Goal: Task Accomplishment & Management: Use online tool/utility

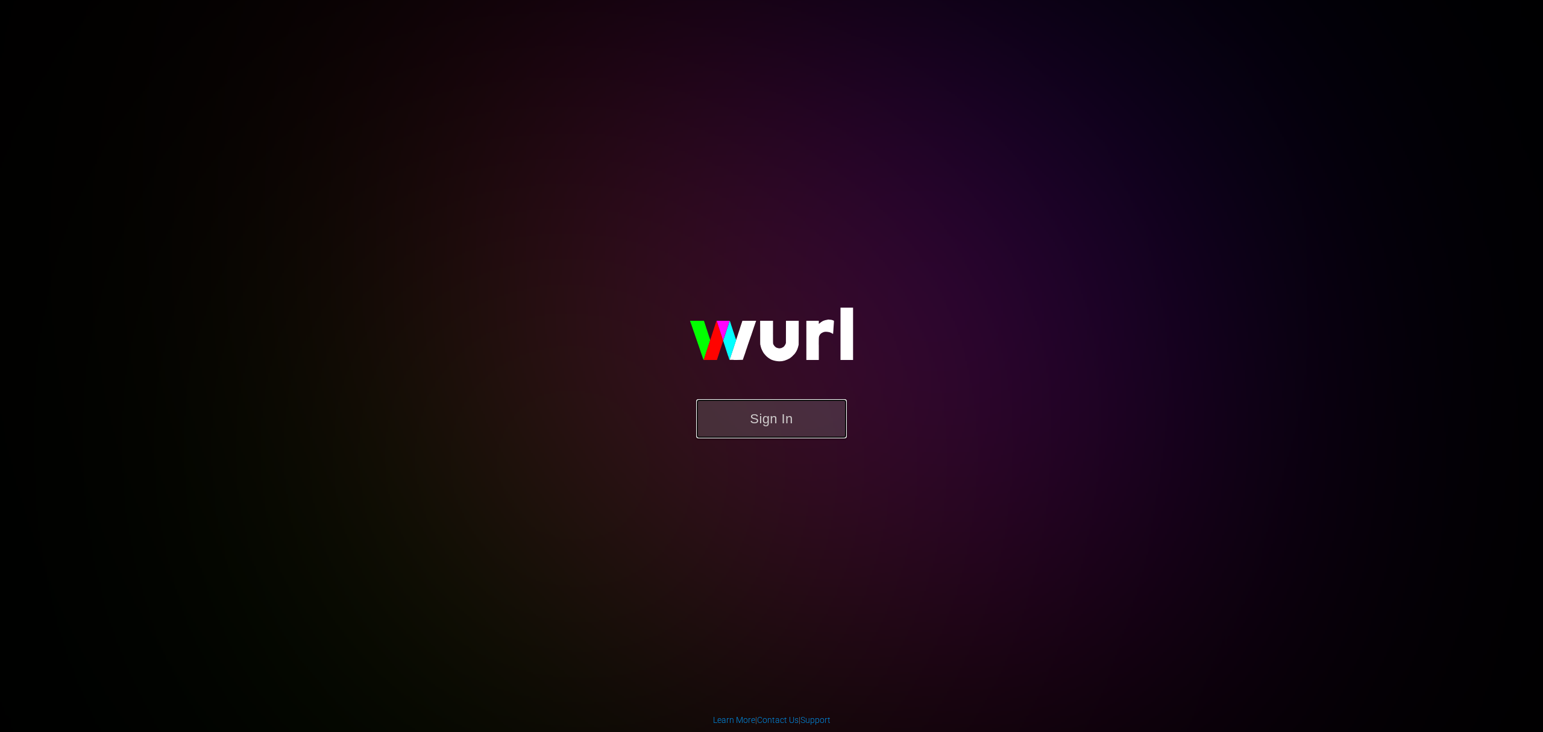
click at [762, 405] on button "Sign In" at bounding box center [771, 418] width 151 height 39
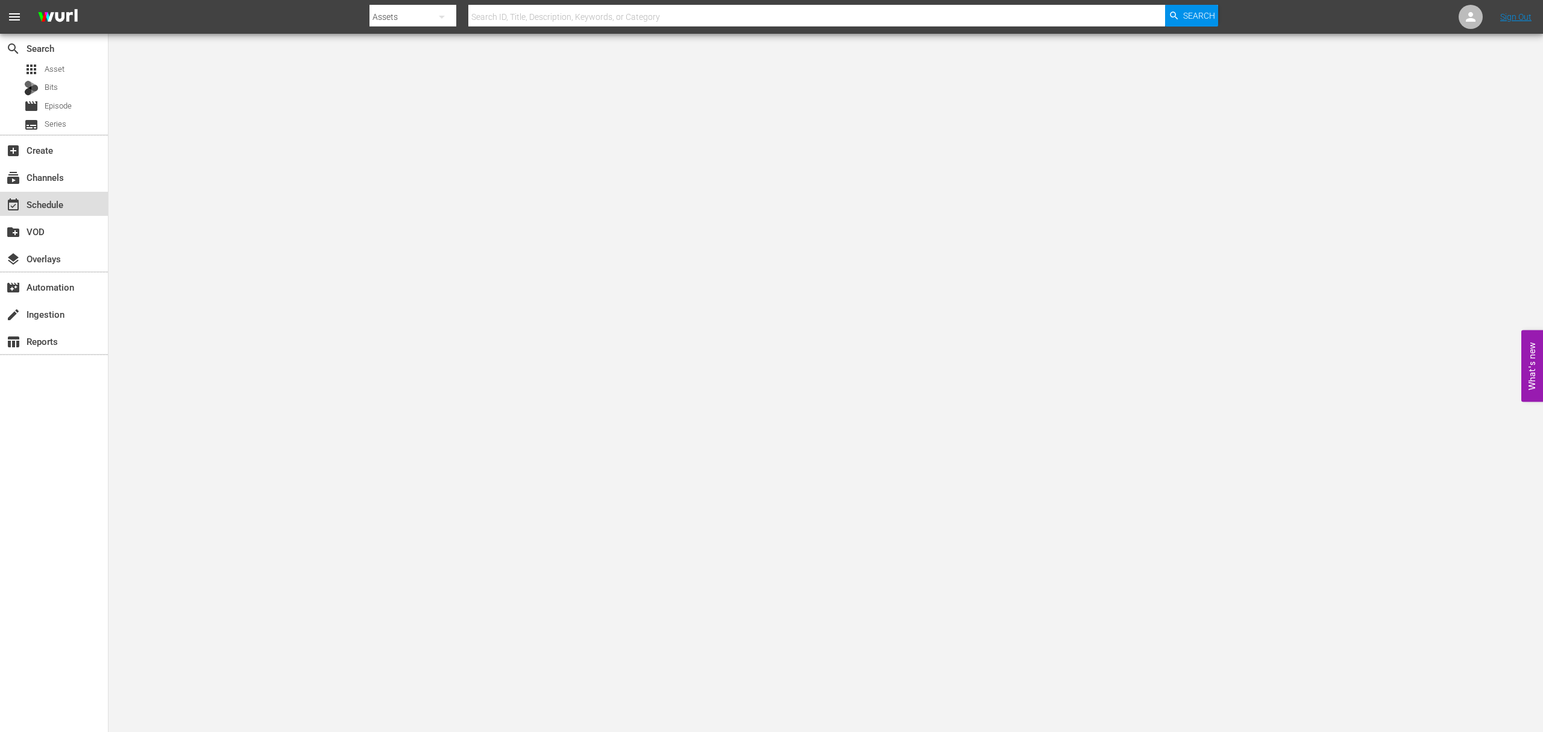
click at [45, 205] on div "event_available Schedule" at bounding box center [33, 202] width 67 height 11
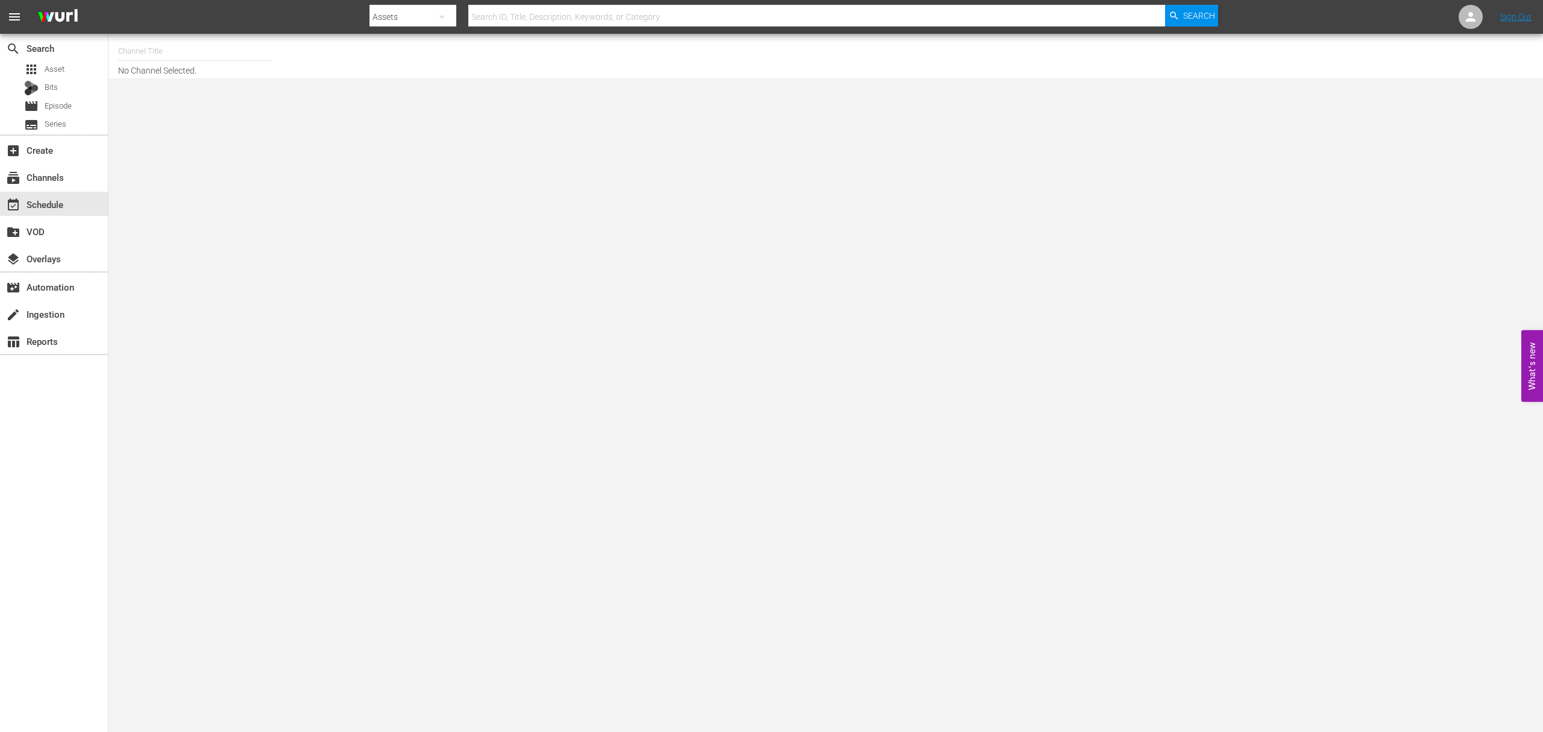
click at [175, 49] on input "text" at bounding box center [195, 51] width 154 height 29
type input "a"
